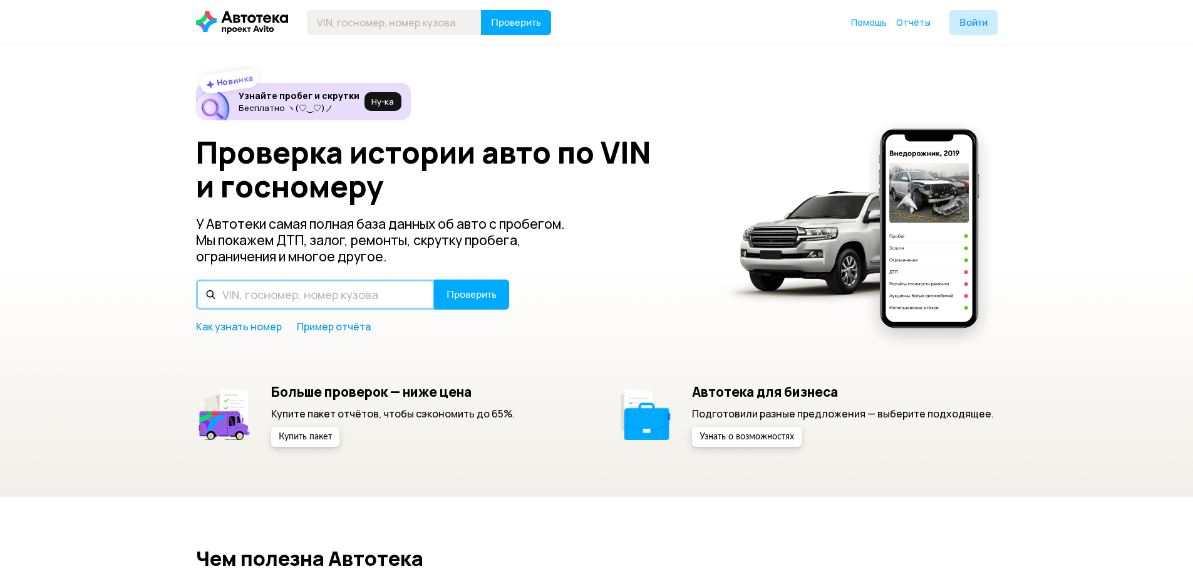
click at [267, 293] on input "text" at bounding box center [315, 294] width 239 height 30
paste input "YV1CM714681471227"
type input "YV1CM714681471227"
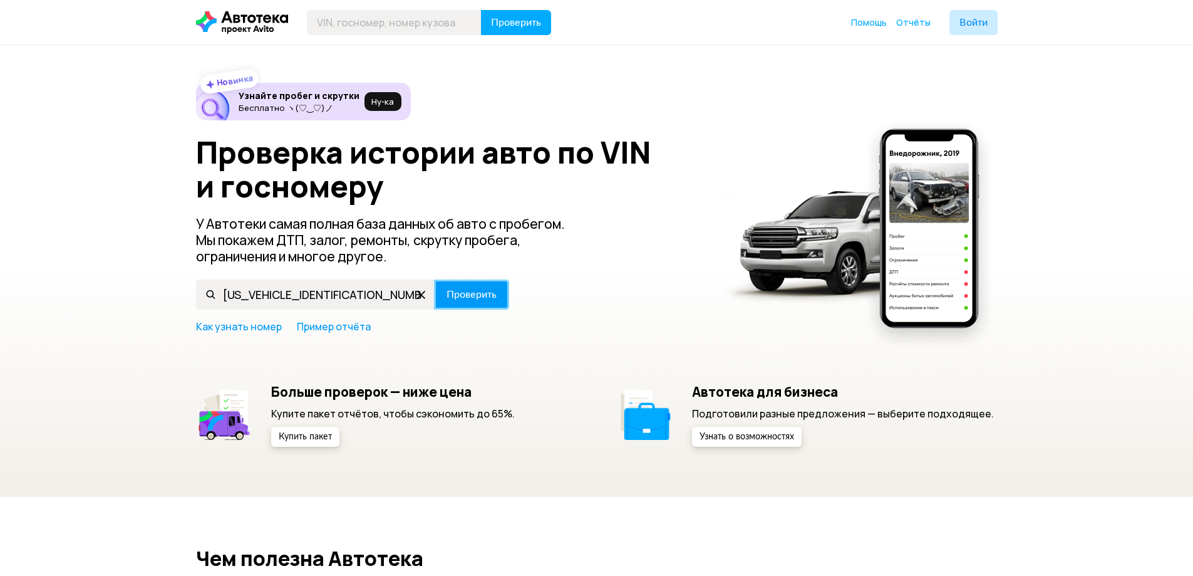
click at [499, 286] on button "Проверить" at bounding box center [471, 294] width 75 height 30
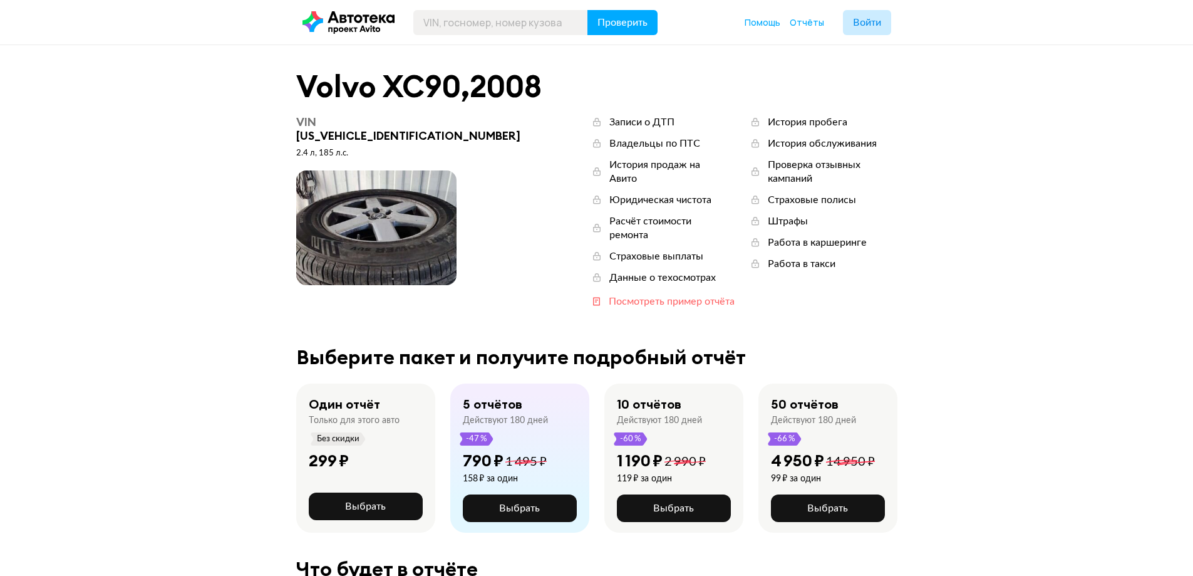
click at [636, 294] on div "Посмотреть пример отчёта" at bounding box center [672, 301] width 126 height 14
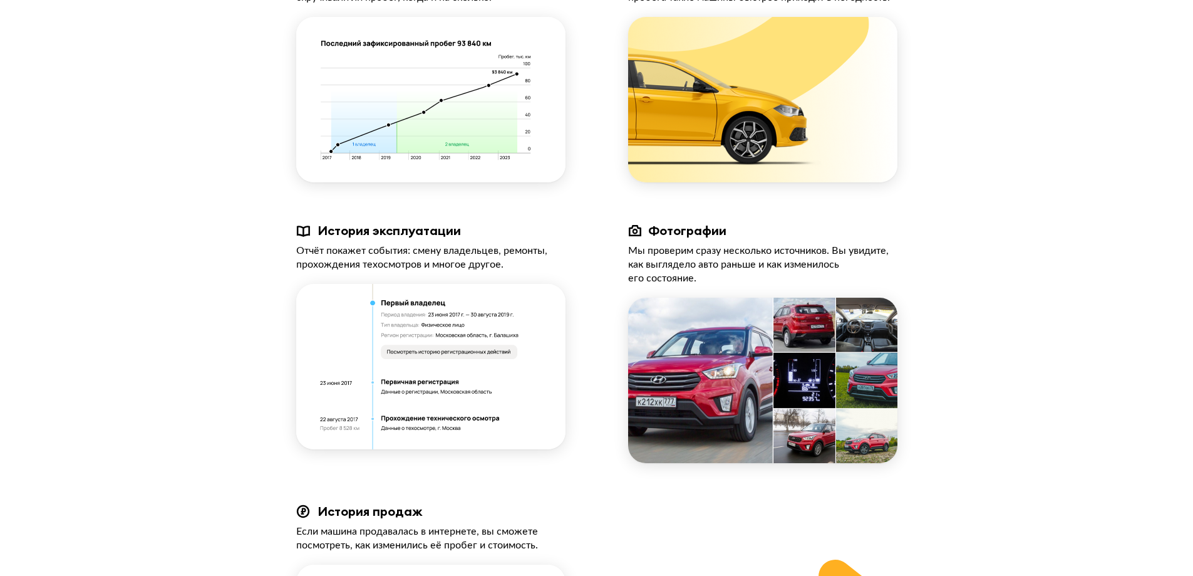
scroll to position [1128, 0]
